Goal: Task Accomplishment & Management: Use online tool/utility

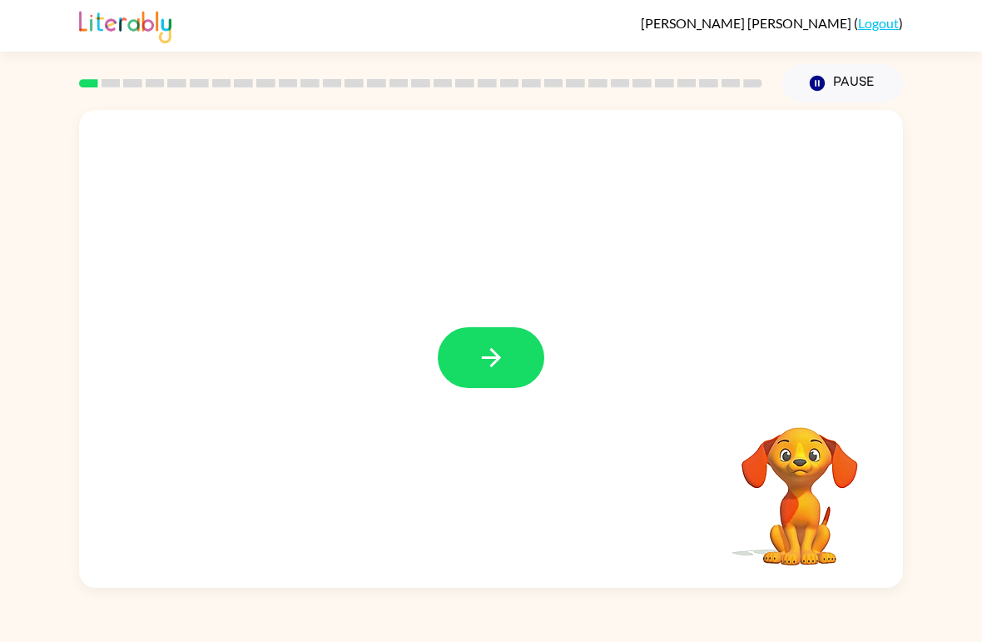
click at [553, 367] on div at bounding box center [491, 349] width 824 height 478
click at [527, 367] on button "button" at bounding box center [491, 357] width 107 height 61
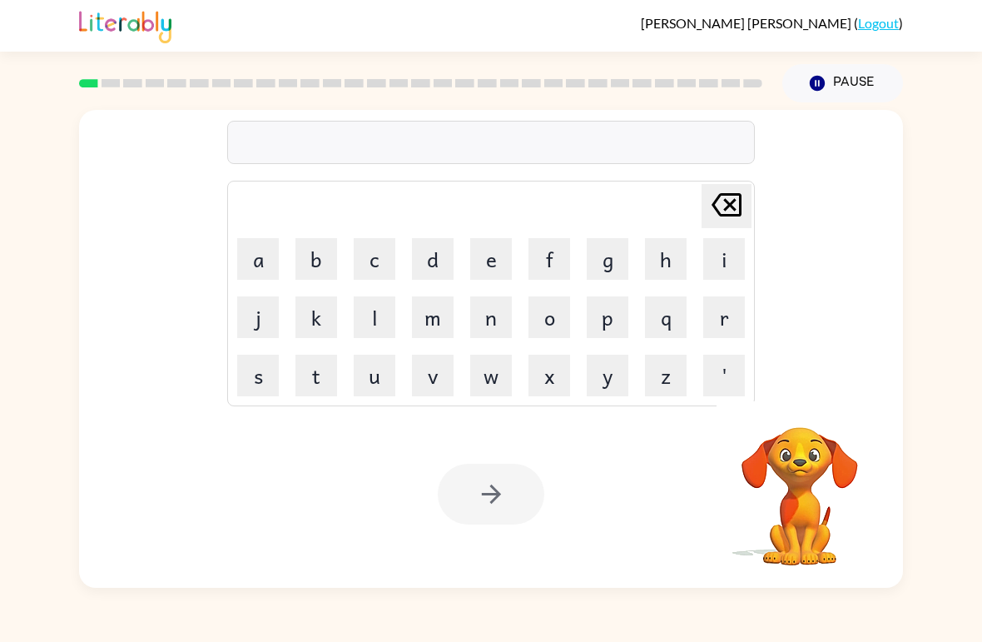
click at [384, 255] on button "c" at bounding box center [375, 259] width 42 height 42
click at [718, 261] on button "i" at bounding box center [724, 259] width 42 height 42
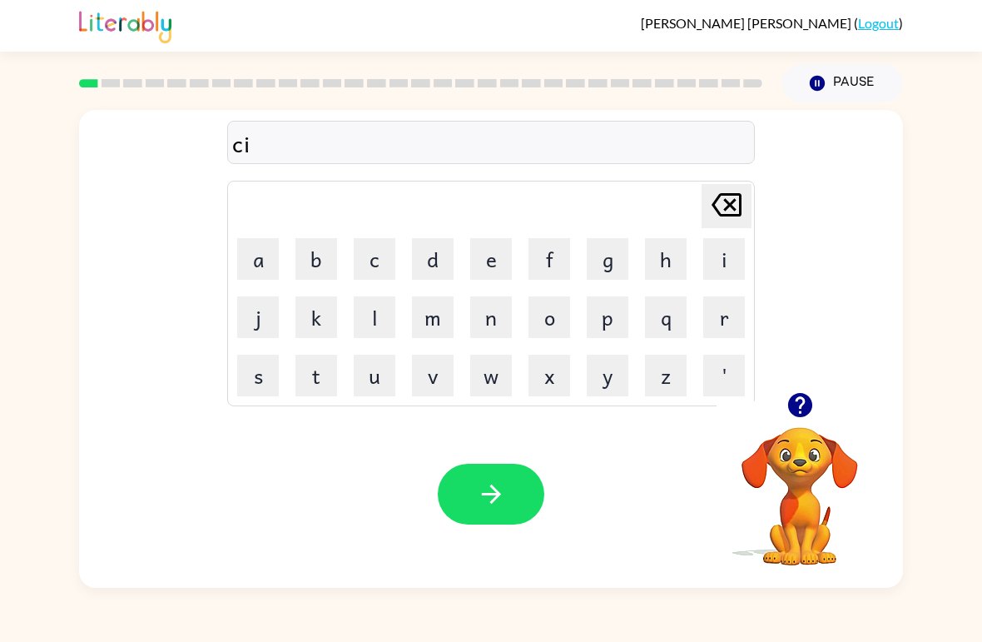
click at [716, 329] on button "r" at bounding box center [724, 317] width 42 height 42
click at [384, 259] on button "c" at bounding box center [375, 259] width 42 height 42
click at [383, 378] on button "u" at bounding box center [375, 376] width 42 height 42
click at [269, 376] on button "s" at bounding box center [258, 376] width 42 height 42
click at [430, 264] on button "d" at bounding box center [433, 259] width 42 height 42
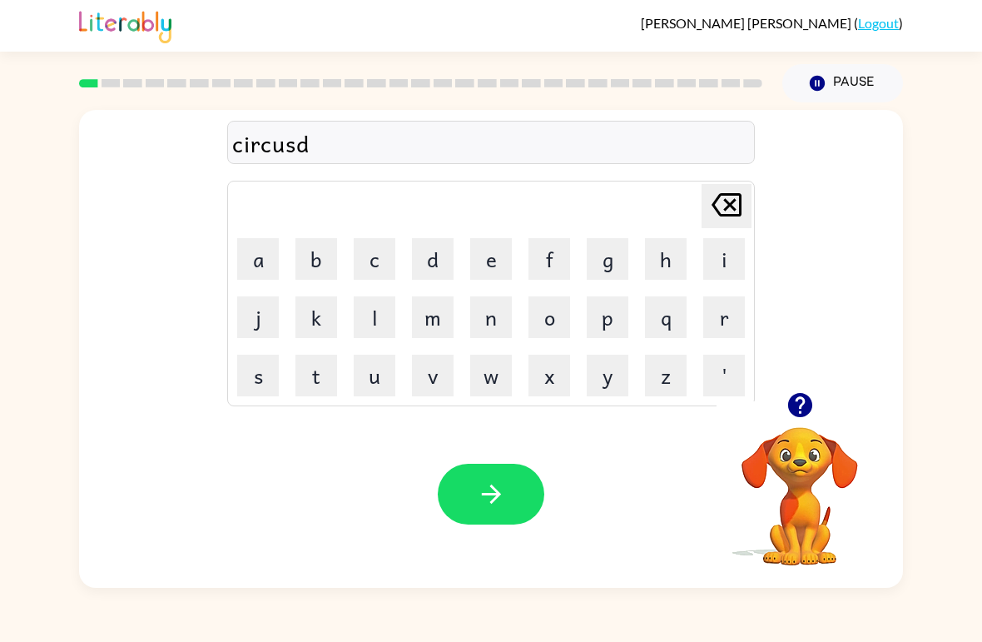
click at [724, 214] on icon "[PERSON_NAME] last character input" at bounding box center [727, 205] width 40 height 40
click at [477, 270] on button "e" at bounding box center [491, 259] width 42 height 42
click at [728, 215] on icon at bounding box center [727, 204] width 30 height 23
click at [510, 484] on button "button" at bounding box center [491, 494] width 107 height 61
click at [610, 372] on button "y" at bounding box center [608, 376] width 42 height 42
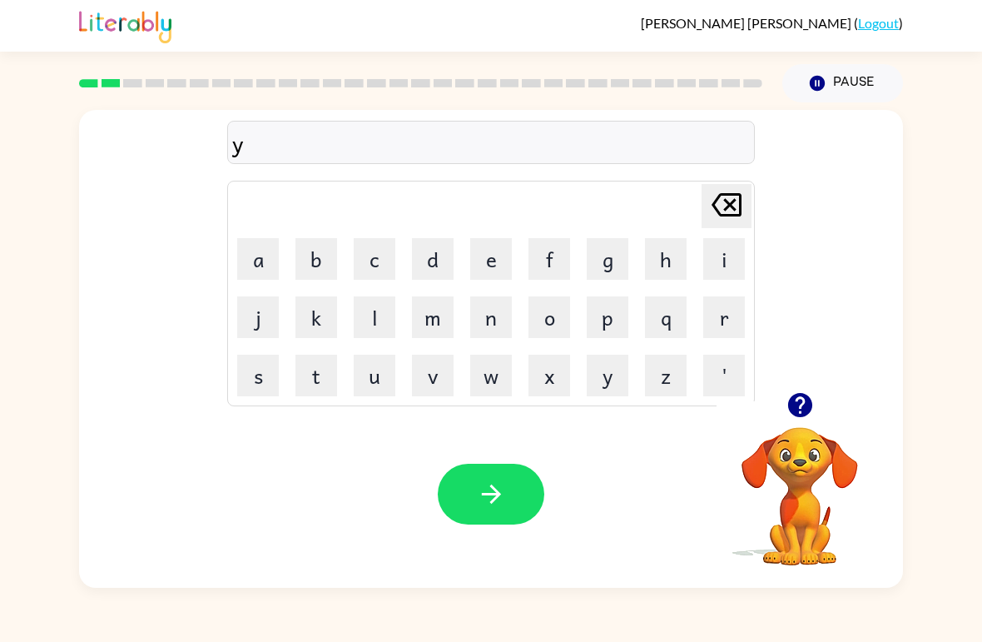
click at [272, 265] on button "a" at bounding box center [258, 259] width 42 height 42
click at [500, 376] on button "w" at bounding box center [491, 376] width 42 height 42
click at [491, 320] on button "n" at bounding box center [491, 317] width 42 height 42
click at [517, 505] on button "button" at bounding box center [491, 494] width 107 height 61
click at [806, 400] on icon "button" at bounding box center [800, 405] width 24 height 24
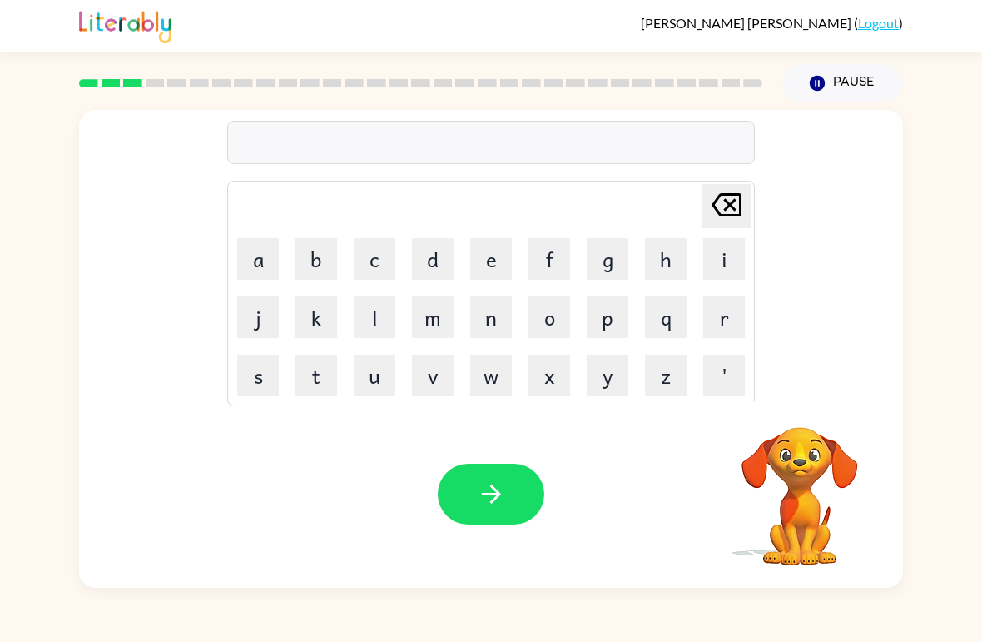
click at [497, 392] on button "w" at bounding box center [491, 376] width 42 height 42
click at [723, 253] on button "i" at bounding box center [724, 259] width 42 height 42
click at [385, 314] on button "l" at bounding box center [375, 317] width 42 height 42
click at [426, 264] on button "d" at bounding box center [433, 259] width 42 height 42
click at [556, 265] on button "f" at bounding box center [550, 259] width 42 height 42
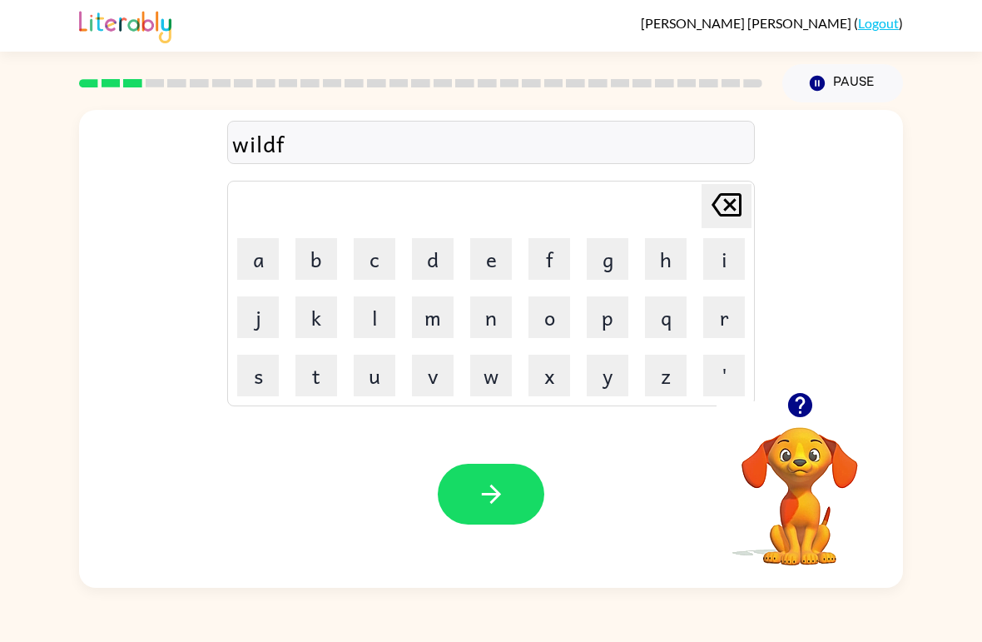
click at [732, 259] on button "i" at bounding box center [724, 259] width 42 height 42
click at [496, 264] on button "e" at bounding box center [491, 259] width 42 height 42
click at [729, 325] on button "r" at bounding box center [724, 317] width 42 height 42
click at [489, 259] on button "e" at bounding box center [491, 259] width 42 height 42
click at [296, 156] on div "wildfiere" at bounding box center [491, 143] width 518 height 35
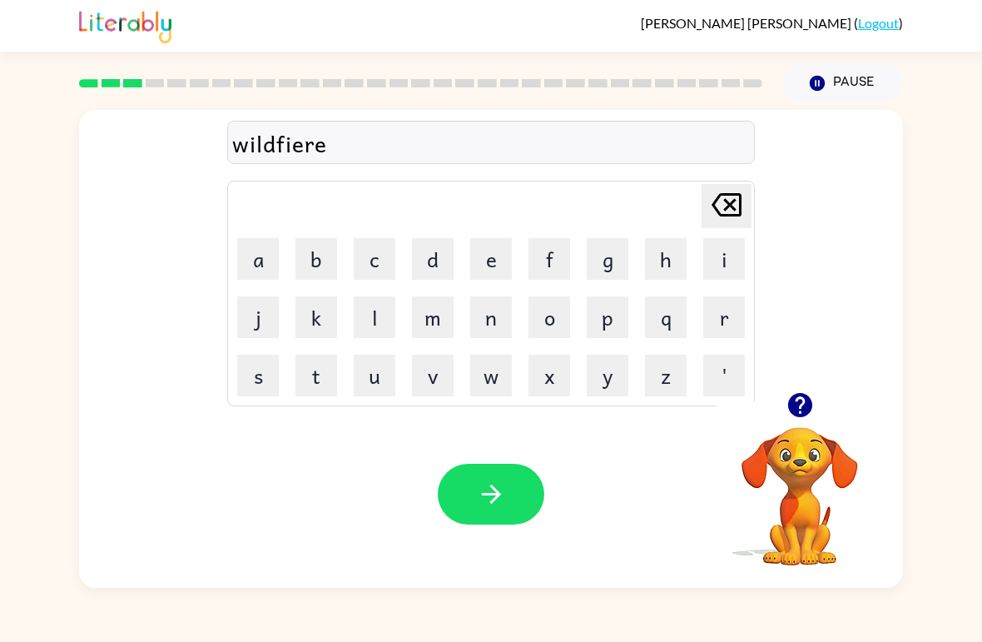
click at [718, 215] on icon "[PERSON_NAME] last character input" at bounding box center [727, 205] width 40 height 40
click at [717, 214] on icon "[PERSON_NAME] last character input" at bounding box center [727, 205] width 40 height 40
click at [729, 201] on icon "[PERSON_NAME] last character input" at bounding box center [727, 205] width 40 height 40
click at [719, 328] on button "r" at bounding box center [724, 317] width 42 height 42
click at [474, 255] on button "e" at bounding box center [491, 259] width 42 height 42
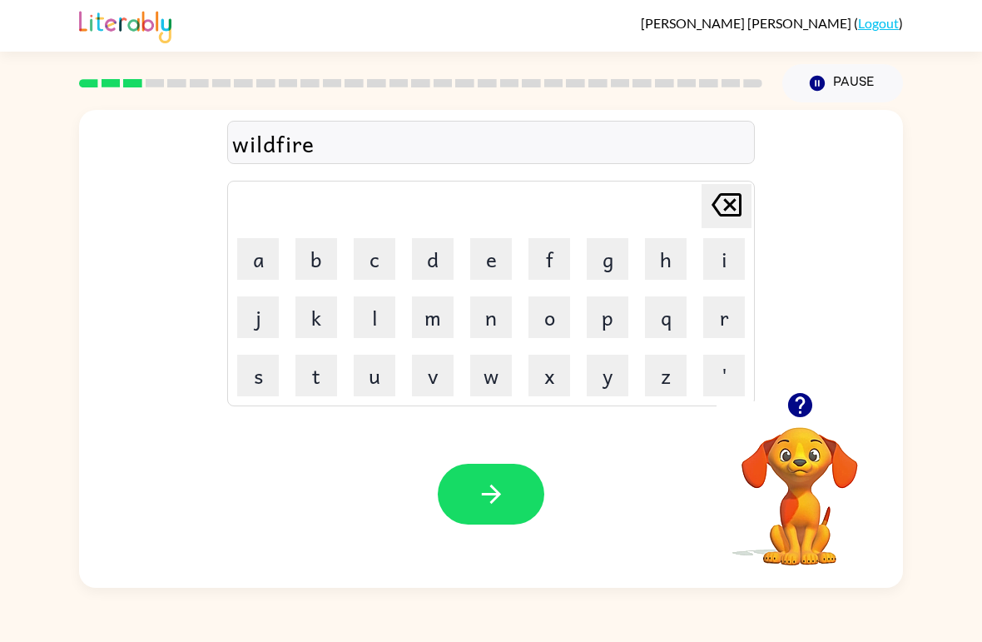
click at [493, 500] on icon "button" at bounding box center [490, 494] width 19 height 19
click at [792, 406] on icon "button" at bounding box center [800, 405] width 24 height 24
click at [256, 379] on button "s" at bounding box center [258, 376] width 42 height 42
click at [336, 360] on button "t" at bounding box center [317, 376] width 42 height 42
click at [727, 334] on button "r" at bounding box center [724, 317] width 42 height 42
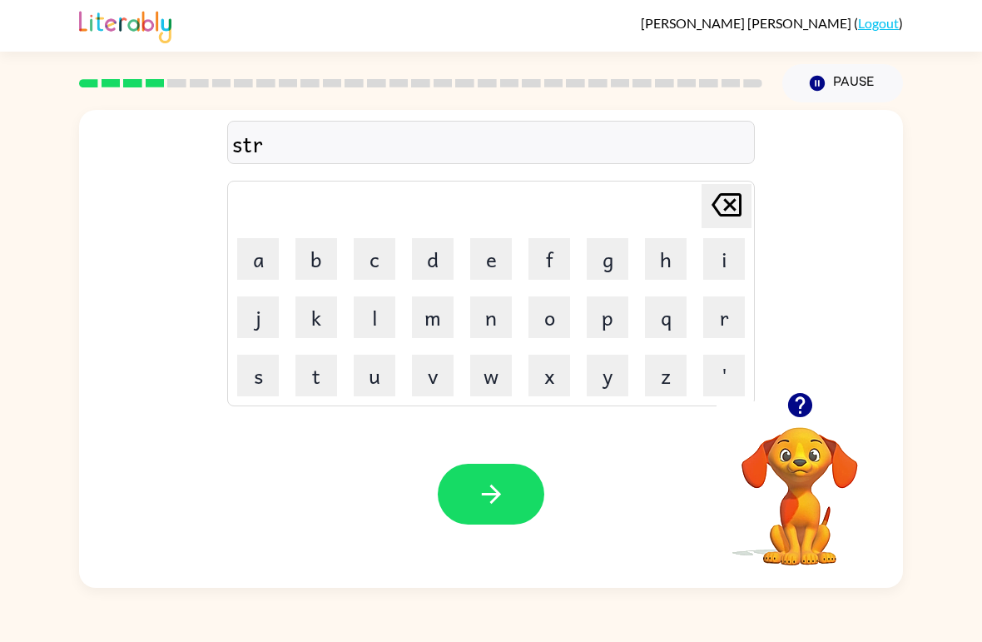
click at [373, 386] on button "u" at bounding box center [375, 376] width 42 height 42
click at [355, 277] on button "c" at bounding box center [375, 259] width 42 height 42
click at [336, 307] on button "k" at bounding box center [317, 317] width 42 height 42
click at [510, 496] on button "button" at bounding box center [491, 494] width 107 height 61
click at [808, 390] on button "button" at bounding box center [800, 405] width 42 height 42
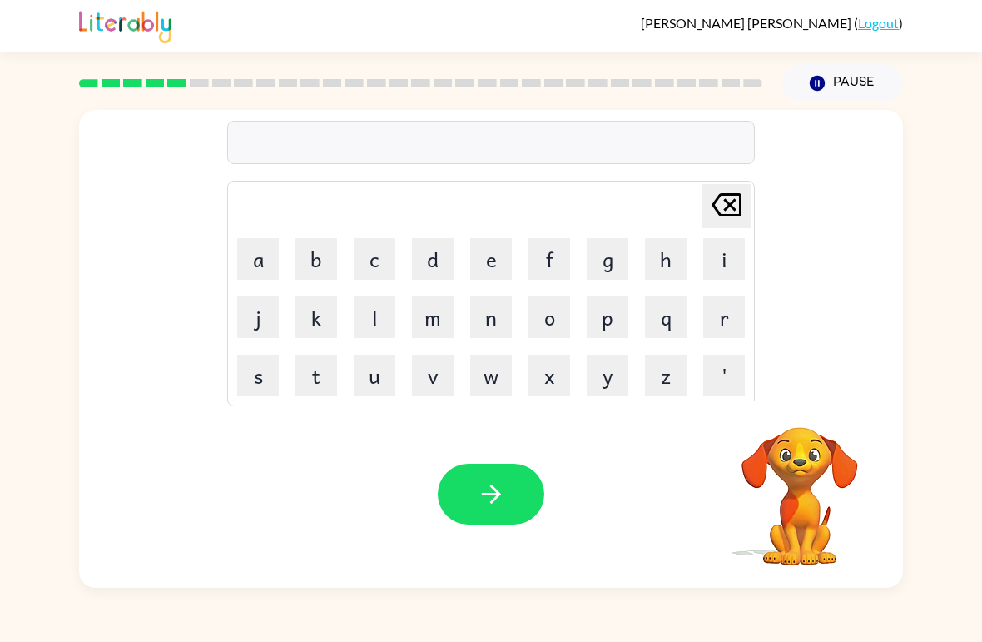
click at [377, 269] on button "c" at bounding box center [375, 259] width 42 height 42
click at [726, 328] on button "r" at bounding box center [724, 317] width 42 height 42
click at [729, 277] on button "i" at bounding box center [724, 259] width 42 height 42
click at [612, 272] on button "g" at bounding box center [608, 259] width 42 height 42
click at [390, 385] on button "u" at bounding box center [375, 376] width 42 height 42
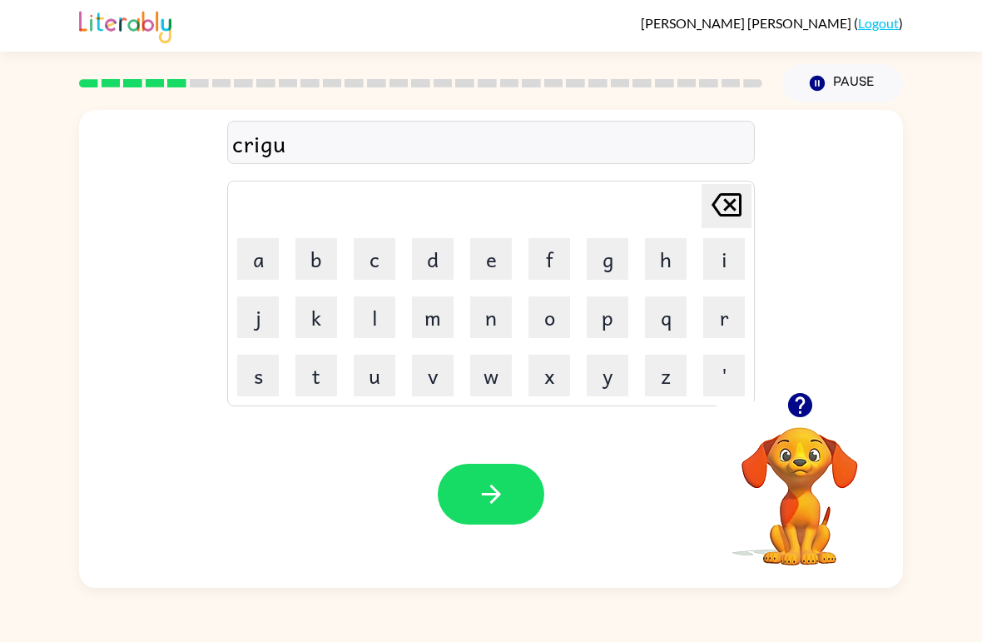
click at [270, 376] on button "s" at bounding box center [258, 376] width 42 height 42
click at [486, 263] on button "e" at bounding box center [491, 259] width 42 height 42
click at [505, 497] on icon "button" at bounding box center [491, 494] width 29 height 29
click at [722, 336] on button "r" at bounding box center [724, 317] width 42 height 42
click at [739, 270] on button "i" at bounding box center [724, 259] width 42 height 42
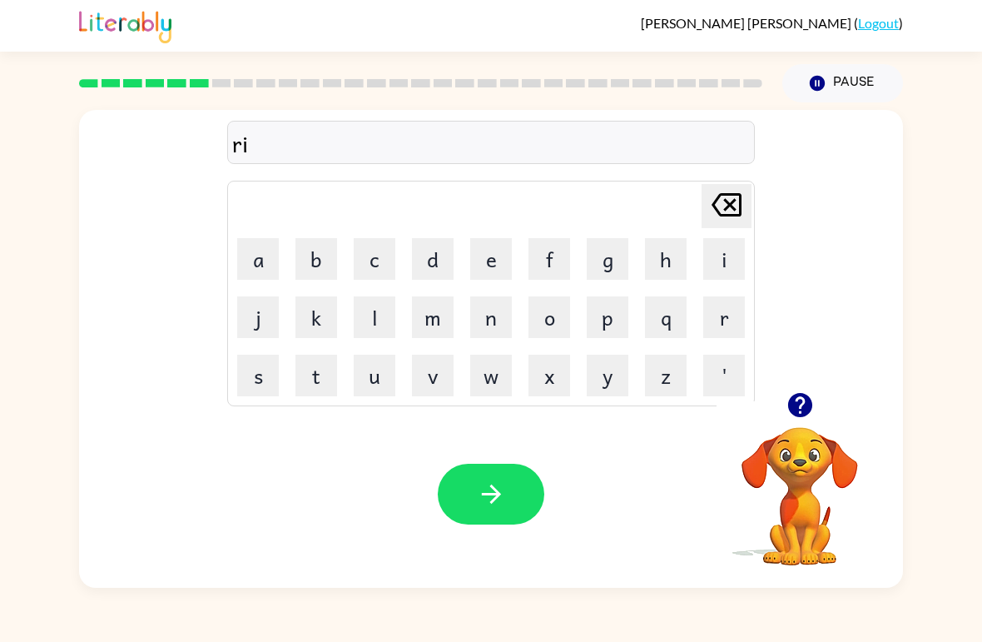
click at [319, 387] on button "t" at bounding box center [317, 376] width 42 height 42
click at [262, 276] on button "a" at bounding box center [258, 259] width 42 height 42
click at [717, 264] on button "i" at bounding box center [724, 259] width 42 height 42
click at [559, 324] on button "o" at bounding box center [550, 317] width 42 height 42
click at [721, 322] on button "r" at bounding box center [724, 317] width 42 height 42
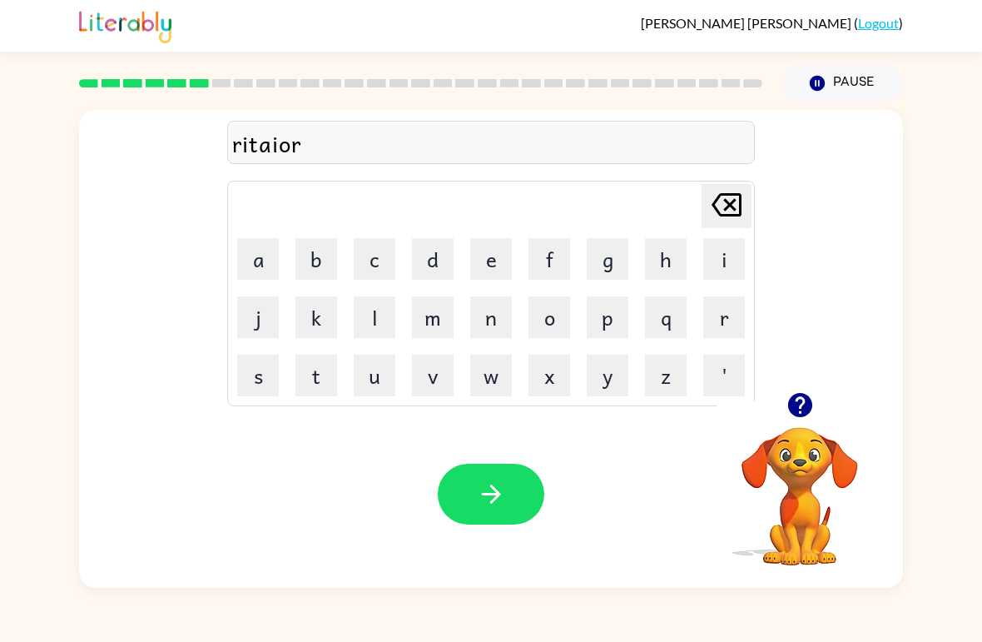
click at [441, 335] on button "m" at bounding box center [433, 317] width 42 height 42
click at [500, 336] on button "n" at bounding box center [491, 317] width 42 height 42
click at [312, 380] on button "t" at bounding box center [317, 376] width 42 height 42
click at [500, 518] on button "button" at bounding box center [491, 494] width 107 height 61
click at [311, 373] on button "t" at bounding box center [317, 376] width 42 height 42
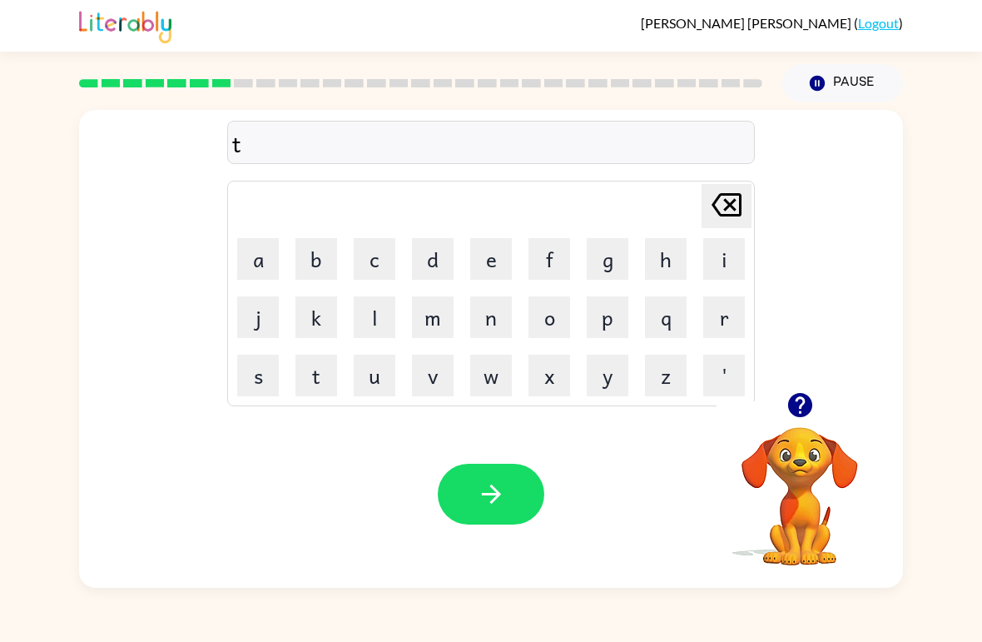
click at [718, 261] on button "i" at bounding box center [724, 259] width 42 height 42
click at [364, 266] on button "c" at bounding box center [375, 259] width 42 height 42
click at [310, 321] on button "k" at bounding box center [317, 317] width 42 height 42
click at [374, 310] on button "l" at bounding box center [375, 317] width 42 height 42
click at [500, 269] on button "e" at bounding box center [491, 259] width 42 height 42
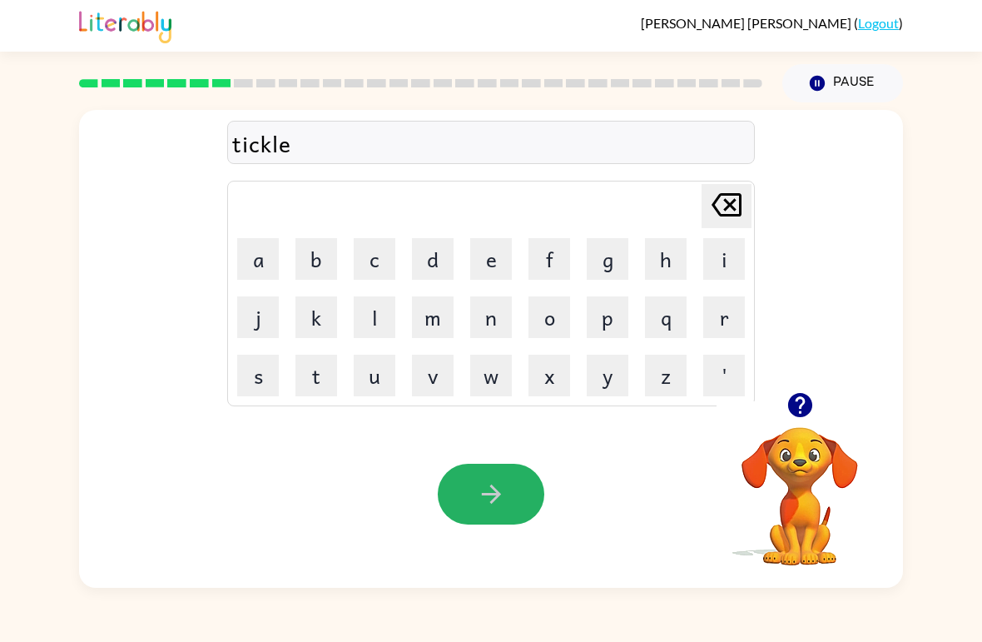
click at [482, 470] on button "button" at bounding box center [491, 494] width 107 height 61
click at [258, 383] on button "s" at bounding box center [258, 376] width 42 height 42
click at [611, 324] on button "p" at bounding box center [608, 317] width 42 height 42
click at [491, 269] on button "e" at bounding box center [491, 259] width 42 height 42
click at [375, 269] on button "c" at bounding box center [375, 259] width 42 height 42
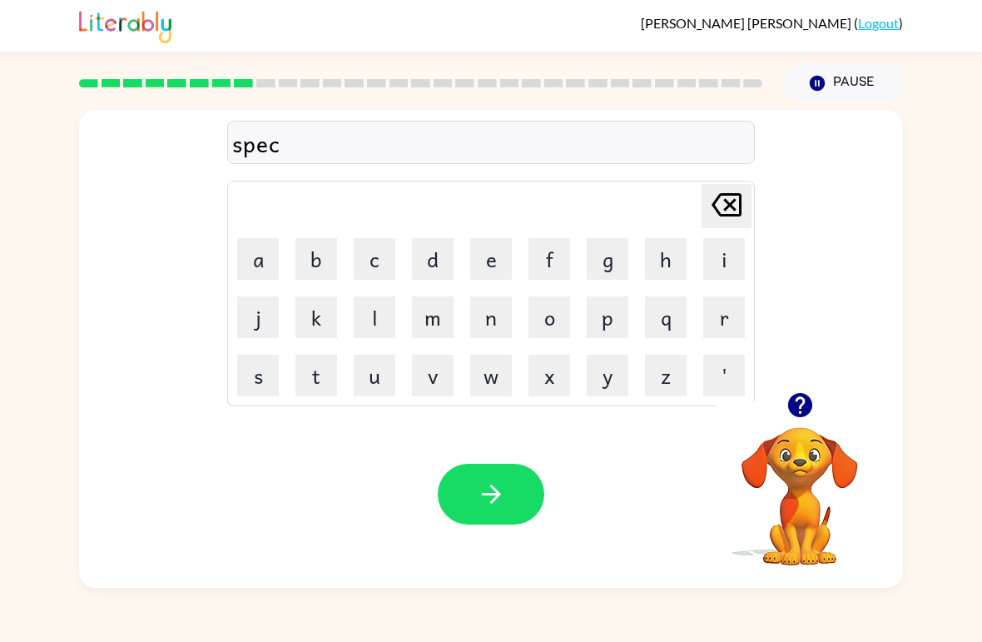
click at [320, 388] on button "t" at bounding box center [317, 376] width 42 height 42
click at [709, 261] on button "i" at bounding box center [724, 259] width 42 height 42
click at [380, 271] on button "c" at bounding box center [375, 259] width 42 height 42
click at [385, 332] on button "l" at bounding box center [375, 317] width 42 height 42
click at [495, 272] on button "e" at bounding box center [491, 259] width 42 height 42
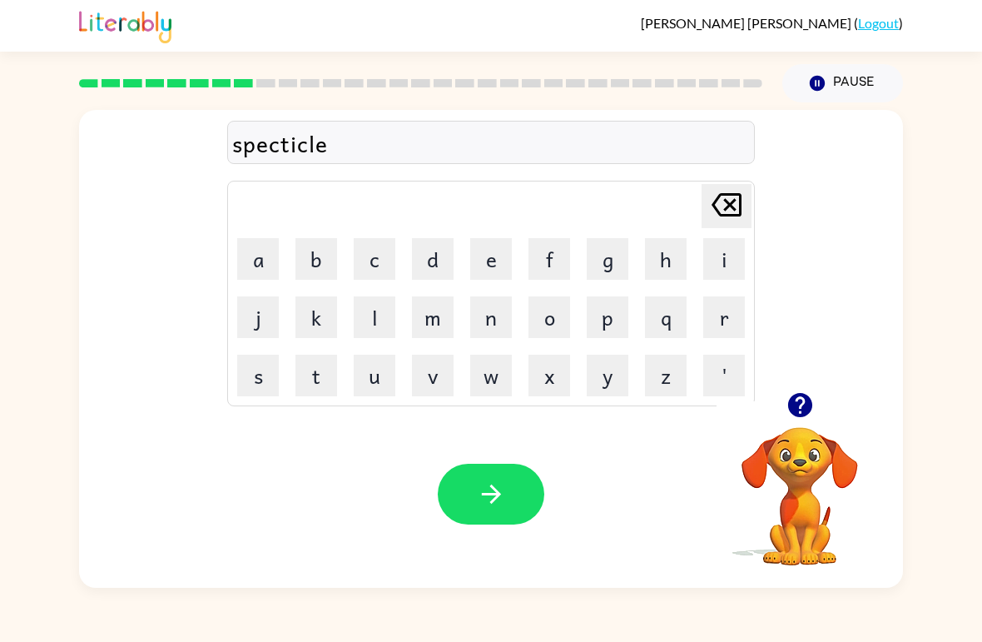
click at [529, 494] on button "button" at bounding box center [491, 494] width 107 height 61
click at [733, 324] on button "r" at bounding box center [724, 317] width 42 height 42
click at [494, 264] on button "e" at bounding box center [491, 259] width 42 height 42
click at [565, 262] on button "f" at bounding box center [550, 259] width 42 height 42
click at [552, 335] on button "o" at bounding box center [550, 317] width 42 height 42
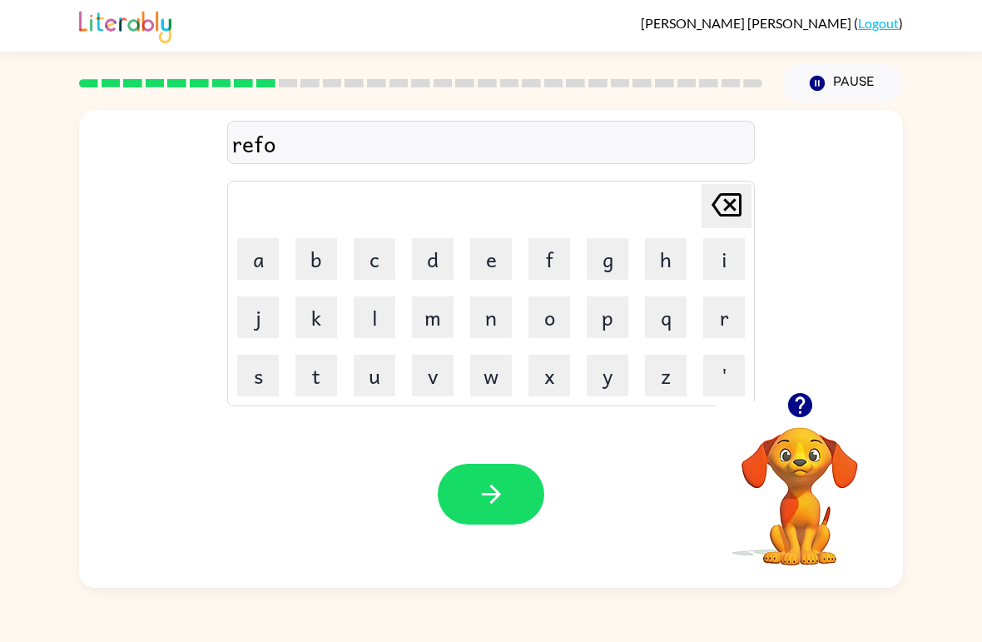
click at [725, 312] on button "r" at bounding box center [724, 317] width 42 height 42
click at [506, 266] on button "e" at bounding box center [491, 259] width 42 height 42
click at [272, 358] on button "s" at bounding box center [258, 376] width 42 height 42
click at [320, 394] on button "t" at bounding box center [317, 376] width 42 height 42
click at [501, 490] on icon "button" at bounding box center [491, 494] width 29 height 29
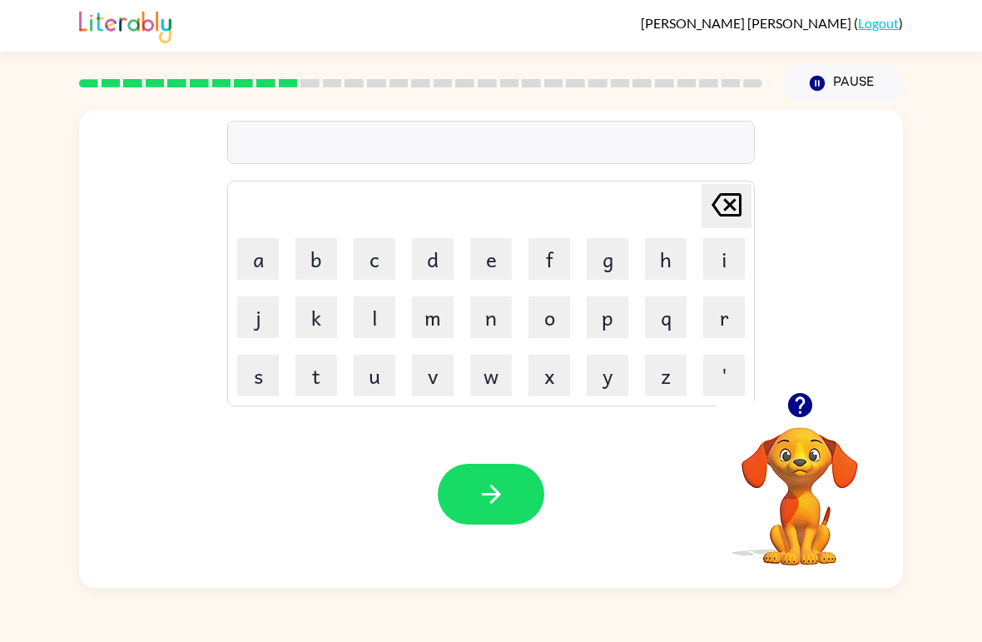
click at [610, 316] on button "p" at bounding box center [608, 317] width 42 height 42
click at [727, 306] on button "r" at bounding box center [724, 317] width 42 height 42
click at [506, 262] on button "e" at bounding box center [491, 259] width 42 height 42
click at [673, 269] on button "h" at bounding box center [666, 259] width 42 height 42
click at [496, 269] on button "e" at bounding box center [491, 259] width 42 height 42
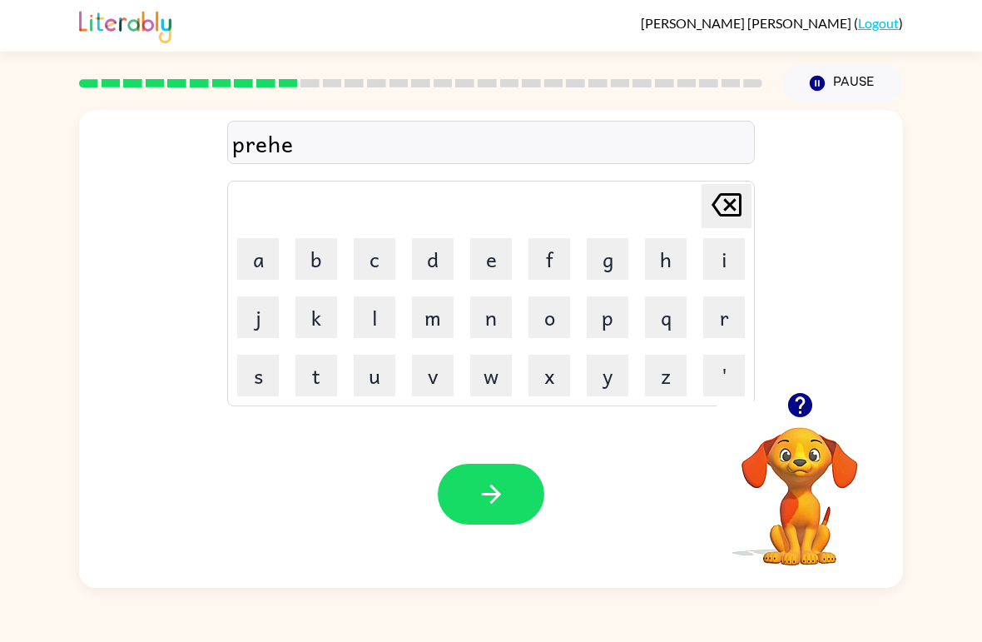
click at [251, 272] on button "a" at bounding box center [258, 259] width 42 height 42
click at [322, 392] on button "t" at bounding box center [317, 376] width 42 height 42
click at [478, 482] on icon "button" at bounding box center [491, 494] width 29 height 29
click at [815, 419] on button "button" at bounding box center [800, 405] width 42 height 42
click at [483, 394] on button "w" at bounding box center [491, 376] width 42 height 42
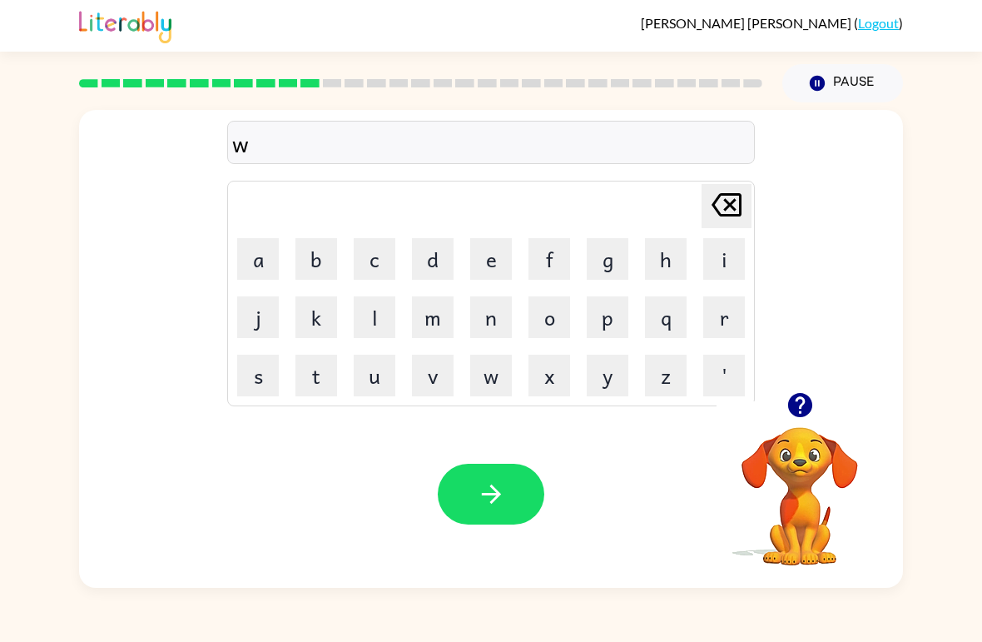
click at [730, 260] on button "i" at bounding box center [724, 259] width 42 height 42
click at [271, 377] on button "s" at bounding box center [258, 376] width 42 height 42
click at [495, 262] on button "e" at bounding box center [491, 259] width 42 height 42
click at [503, 479] on button "button" at bounding box center [491, 494] width 107 height 61
click at [510, 369] on button "w" at bounding box center [491, 376] width 42 height 42
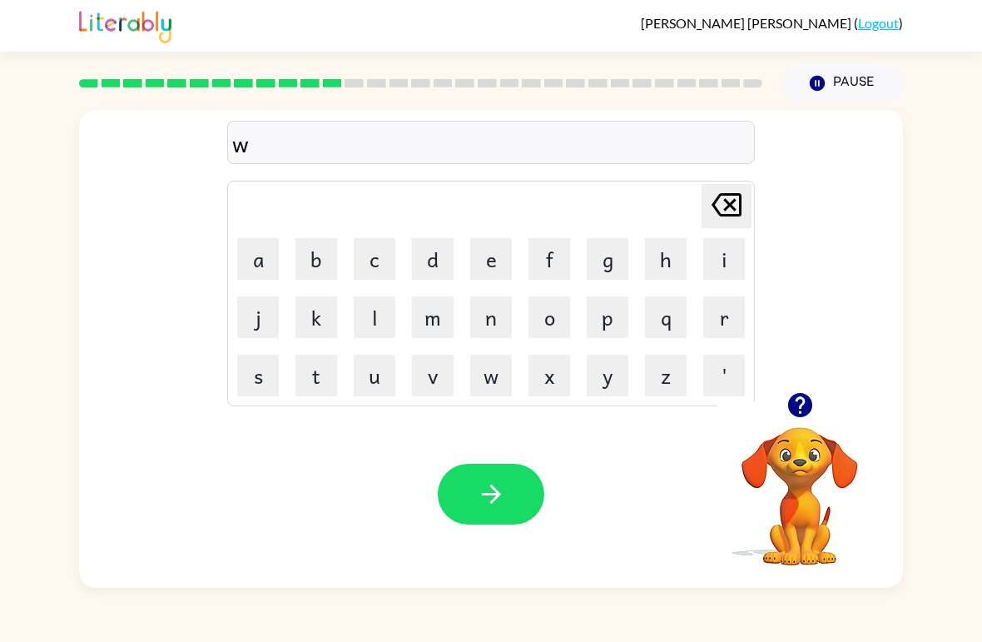
click at [485, 269] on button "e" at bounding box center [491, 259] width 42 height 42
click at [383, 331] on button "l" at bounding box center [375, 317] width 42 height 42
click at [383, 330] on button "l" at bounding box center [375, 317] width 42 height 42
click at [321, 269] on button "b" at bounding box center [317, 259] width 42 height 42
click at [555, 329] on button "o" at bounding box center [550, 317] width 42 height 42
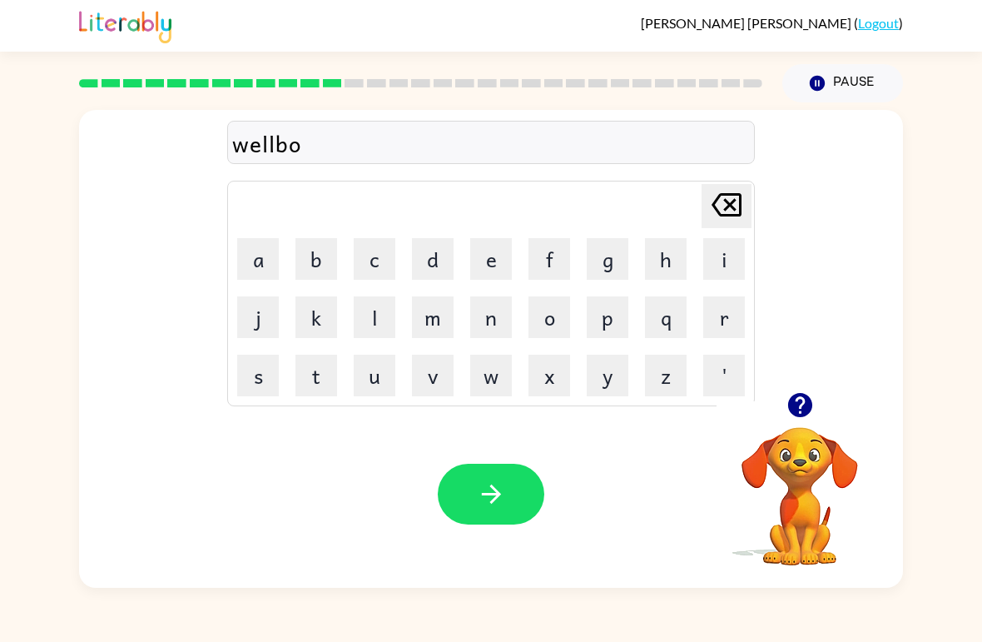
click at [490, 321] on button "n" at bounding box center [491, 317] width 42 height 42
click at [496, 270] on button "e" at bounding box center [491, 259] width 42 height 42
click at [507, 500] on button "button" at bounding box center [491, 494] width 107 height 61
click at [856, 86] on button "Pause Pause" at bounding box center [843, 83] width 121 height 38
